Goal: Task Accomplishment & Management: Use online tool/utility

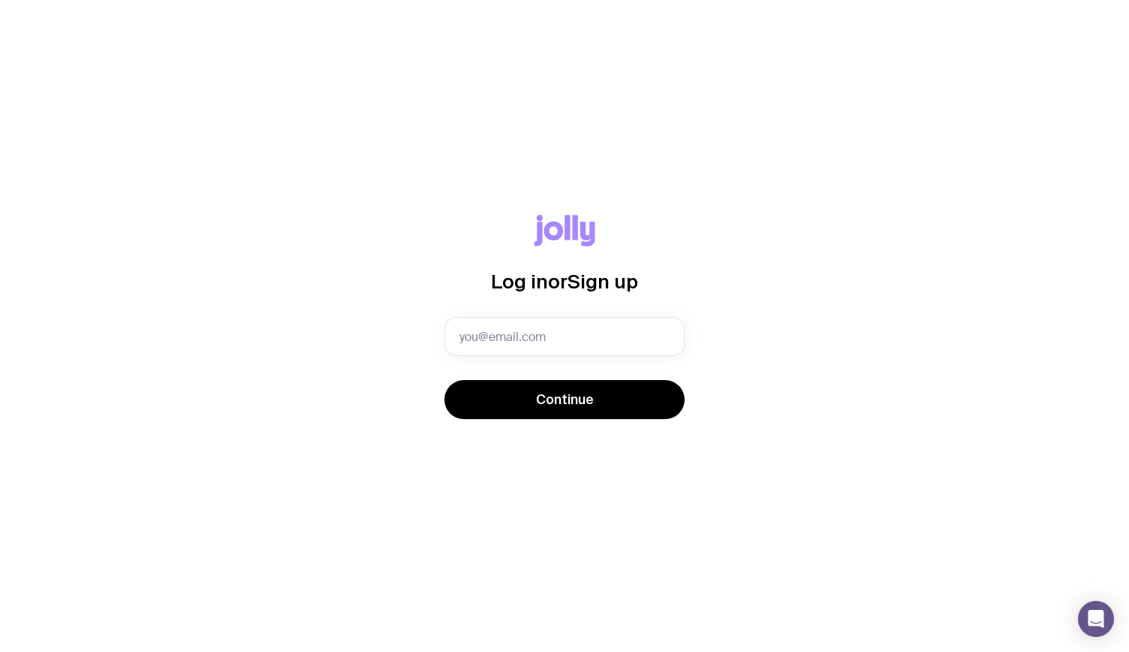
type input "[EMAIL_ADDRESS][DOMAIN_NAME]"
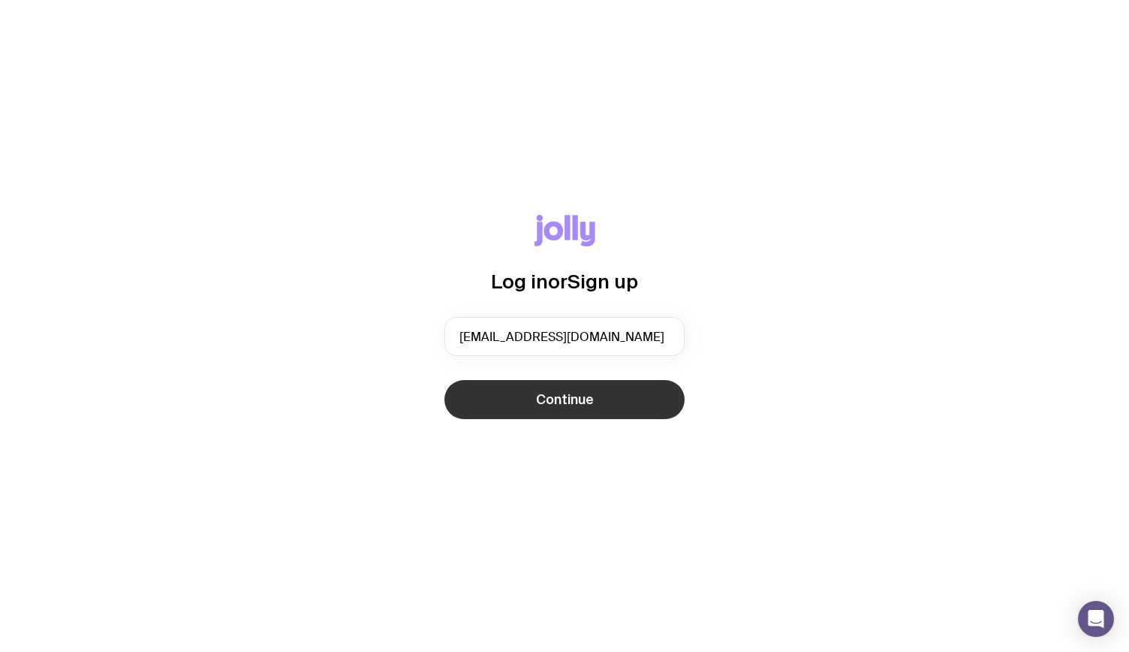
click at [551, 402] on span "Continue" at bounding box center [565, 399] width 58 height 18
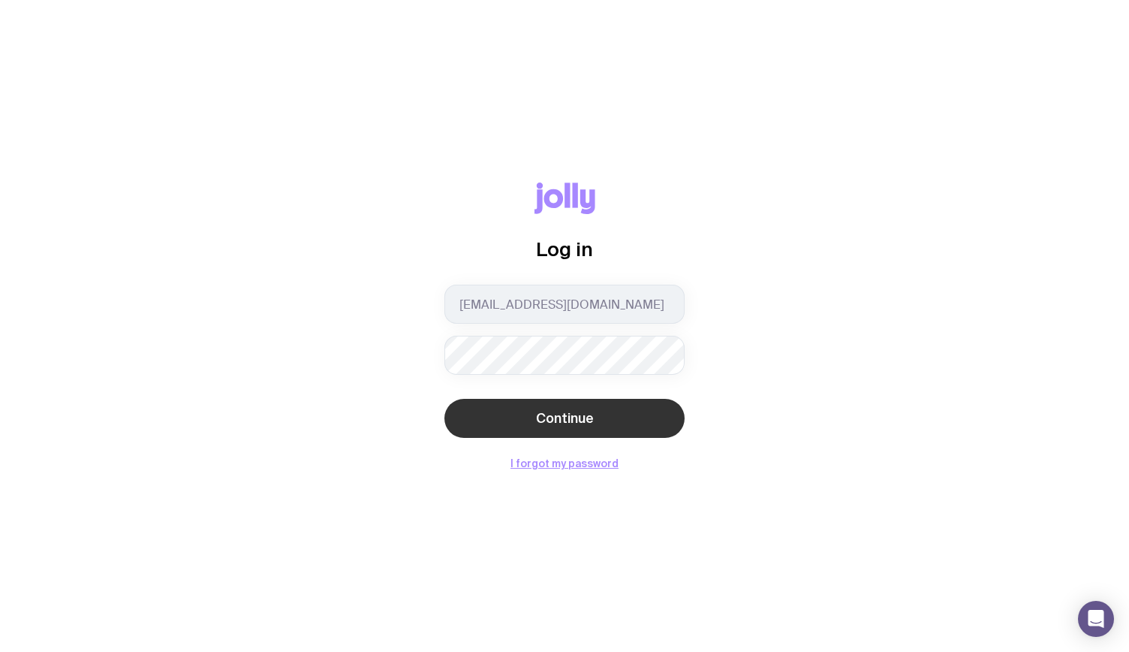
click at [549, 423] on span "Continue" at bounding box center [565, 418] width 58 height 18
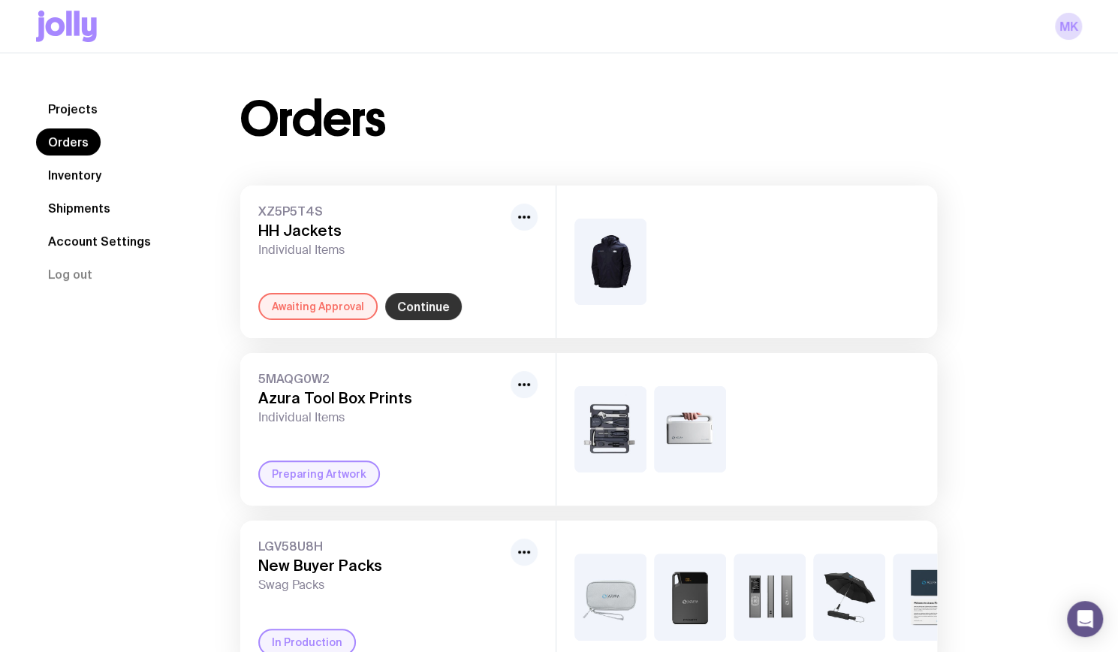
click at [425, 303] on link "Continue" at bounding box center [423, 306] width 77 height 27
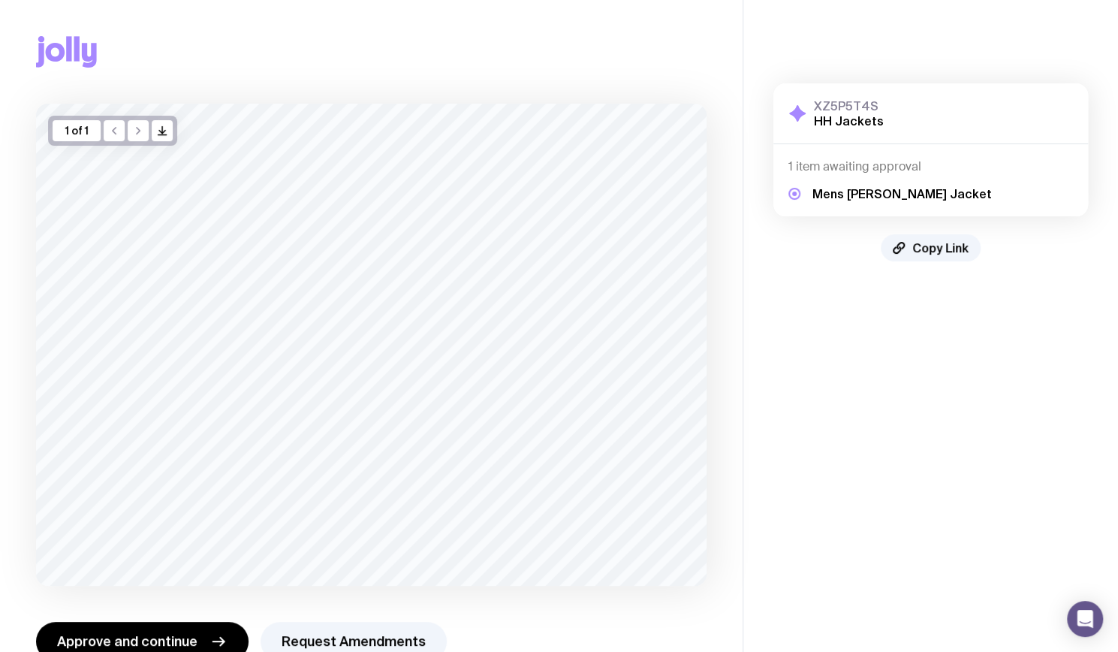
scroll to position [39, 0]
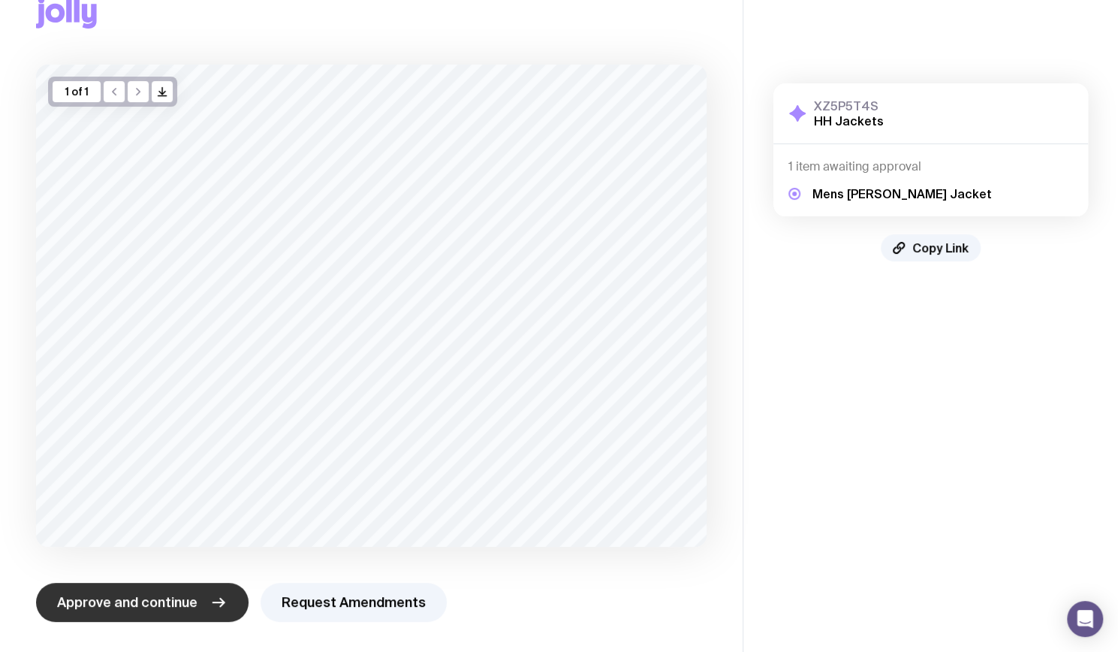
click at [177, 592] on button "Approve and continue" at bounding box center [142, 602] width 212 height 39
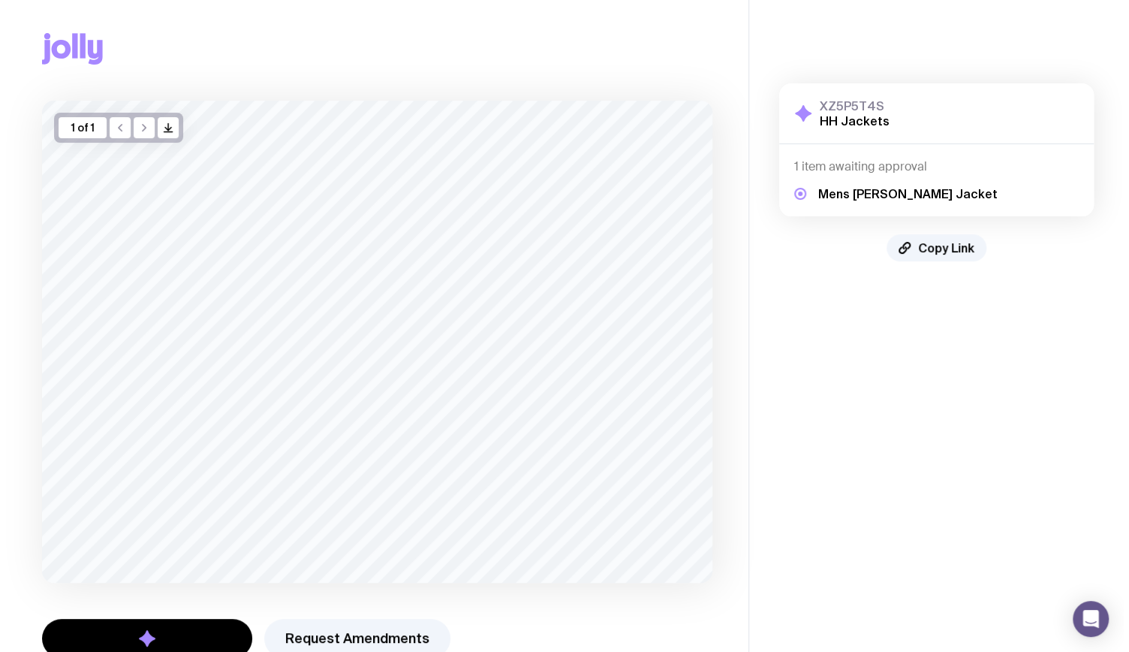
scroll to position [0, 0]
